Goal: Obtain resource: Obtain resource

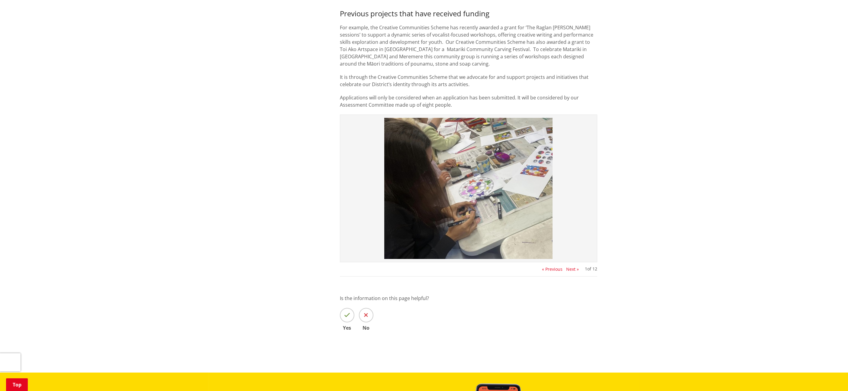
scroll to position [477, 0]
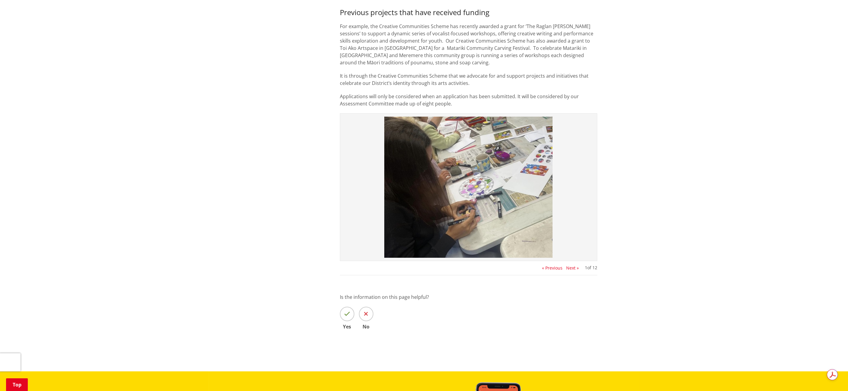
click at [575, 268] on button "Next »" at bounding box center [572, 268] width 13 height 5
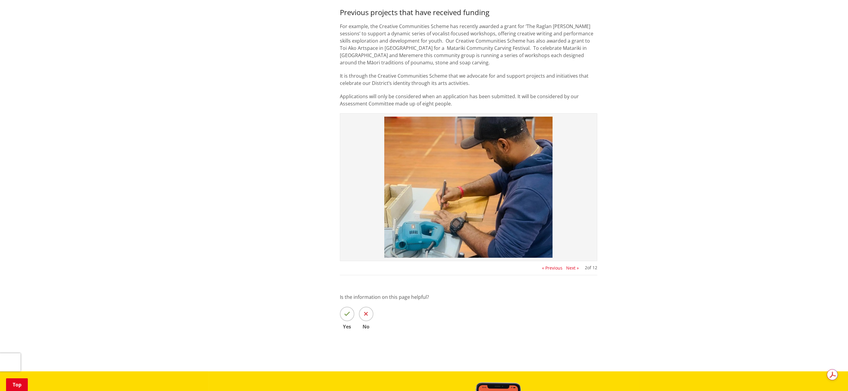
click at [575, 268] on button "Next »" at bounding box center [572, 268] width 13 height 5
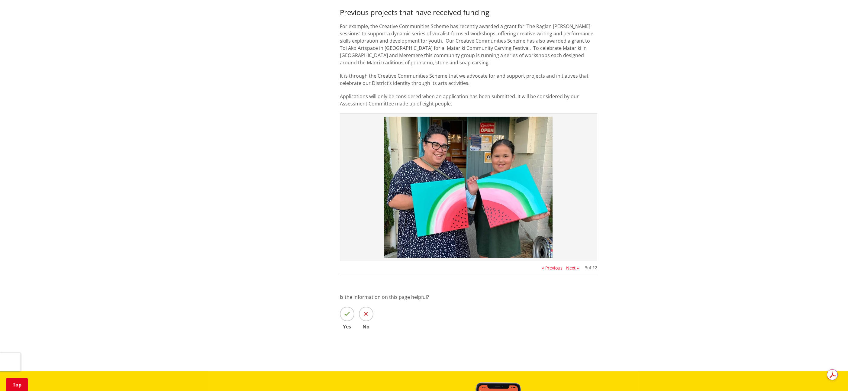
click at [575, 268] on button "Next »" at bounding box center [572, 268] width 13 height 5
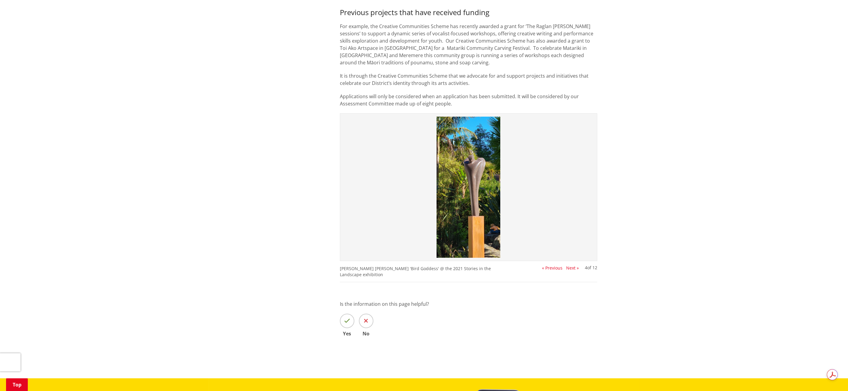
click at [575, 268] on button "Next »" at bounding box center [572, 268] width 13 height 5
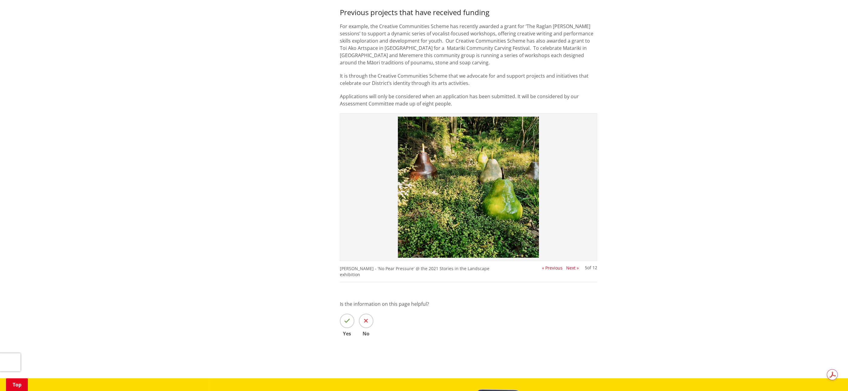
click at [575, 268] on button "Next »" at bounding box center [572, 268] width 13 height 5
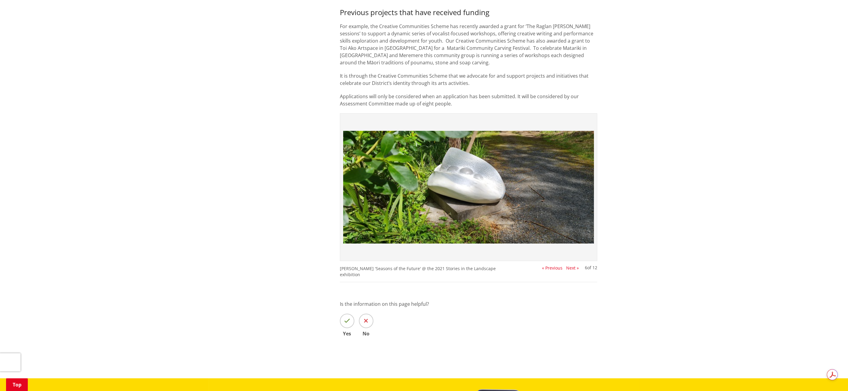
click at [575, 268] on button "Next »" at bounding box center [572, 268] width 13 height 5
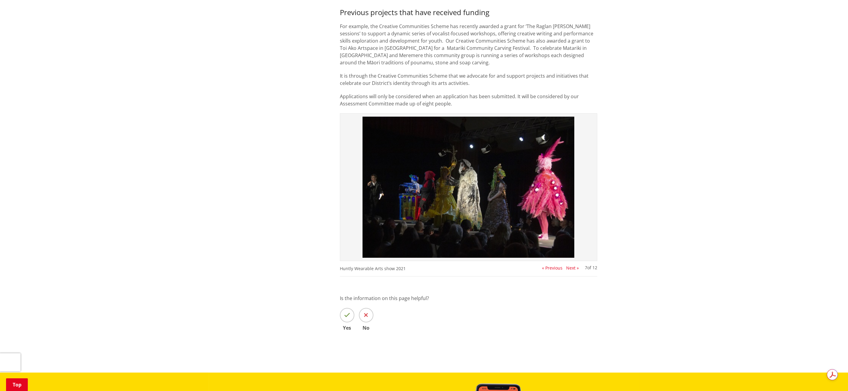
click at [575, 268] on button "Next »" at bounding box center [572, 268] width 13 height 5
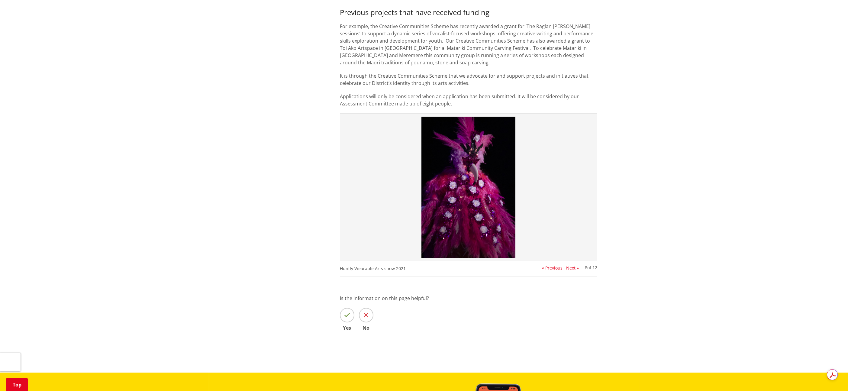
click at [575, 268] on button "Next »" at bounding box center [572, 268] width 13 height 5
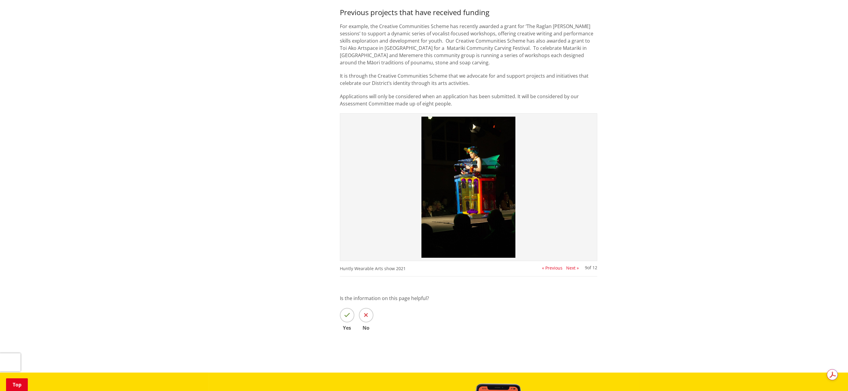
click at [575, 268] on button "Next »" at bounding box center [572, 268] width 13 height 5
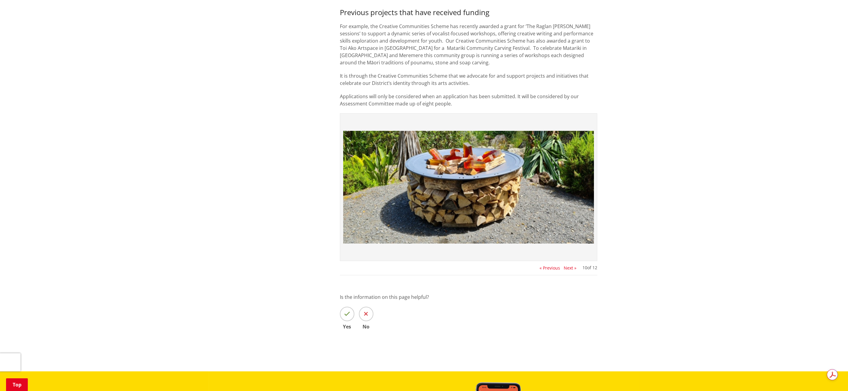
click at [575, 268] on button "Next »" at bounding box center [570, 268] width 13 height 5
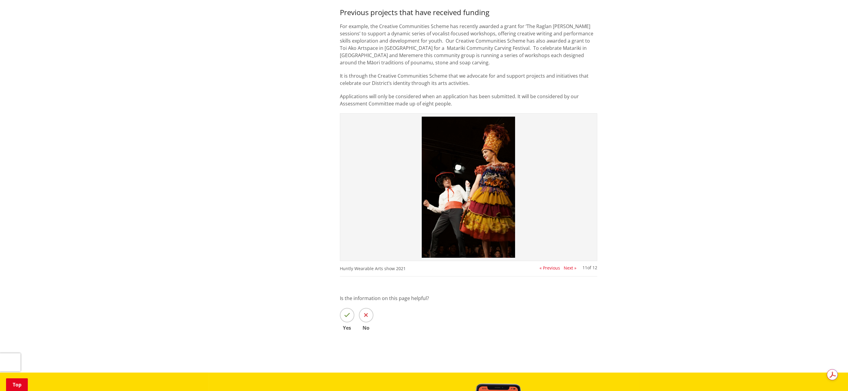
click at [575, 268] on button "Next »" at bounding box center [570, 268] width 13 height 5
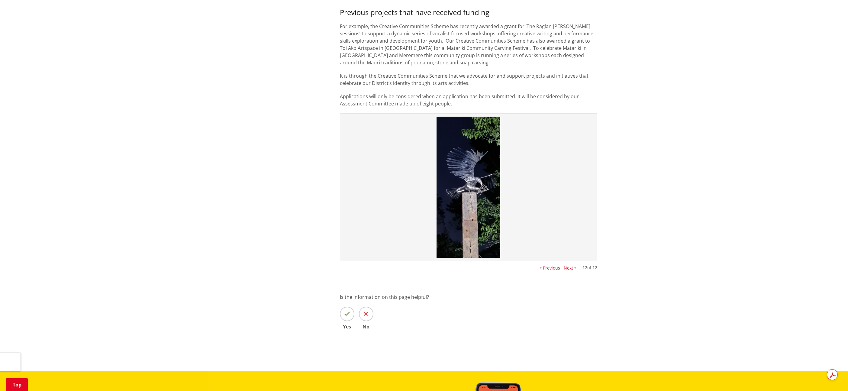
click at [574, 268] on button "Next »" at bounding box center [570, 268] width 13 height 5
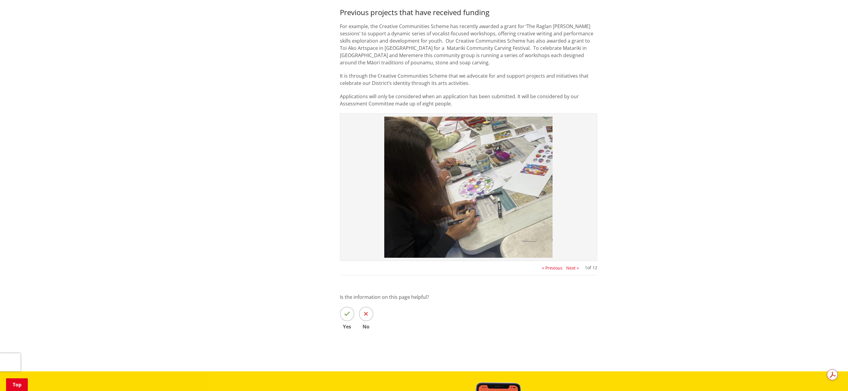
click at [574, 268] on button "Next »" at bounding box center [572, 268] width 13 height 5
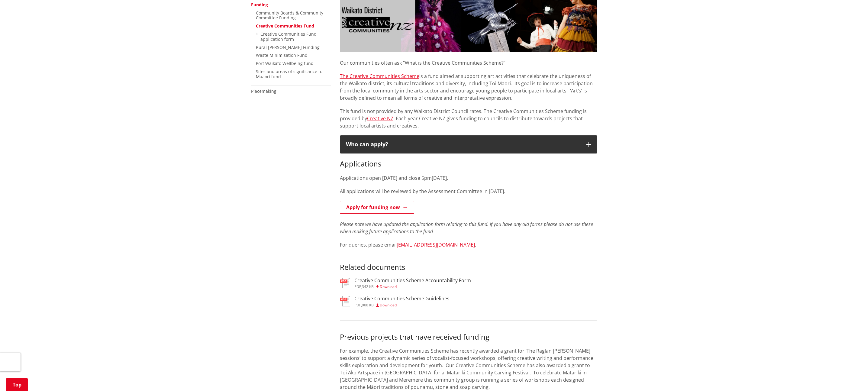
scroll to position [153, 0]
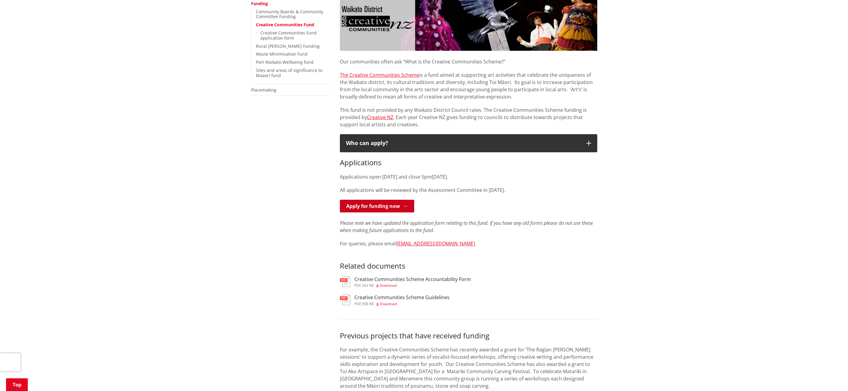
click at [391, 205] on link "Apply for funding now" at bounding box center [377, 206] width 74 height 13
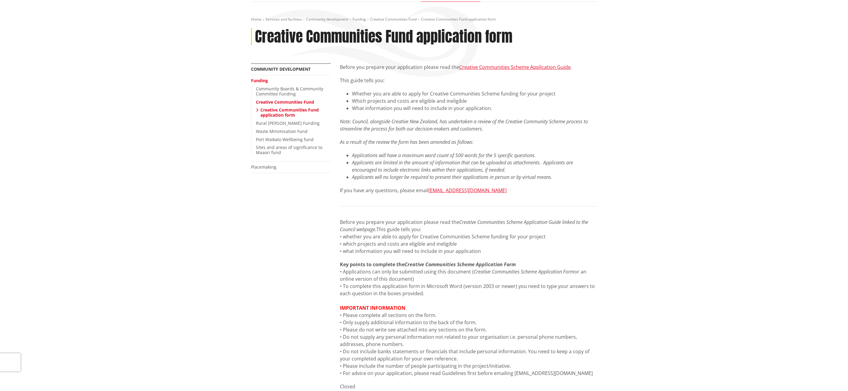
scroll to position [57, 0]
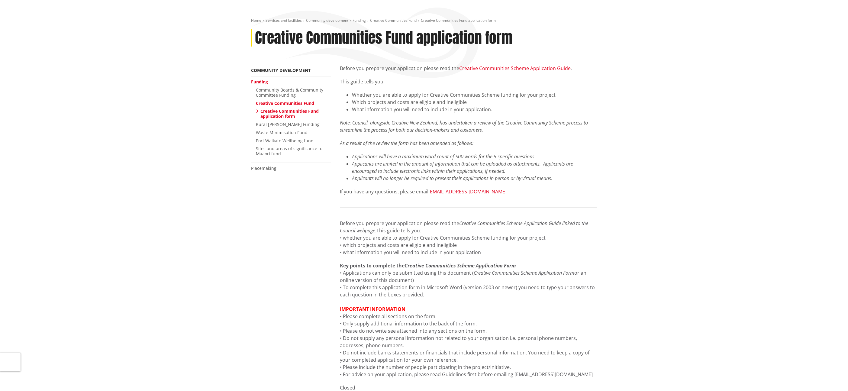
click at [520, 69] on link "Creative Communities Scheme Application Guide" at bounding box center [515, 68] width 112 height 7
